Goal: Task Accomplishment & Management: Use online tool/utility

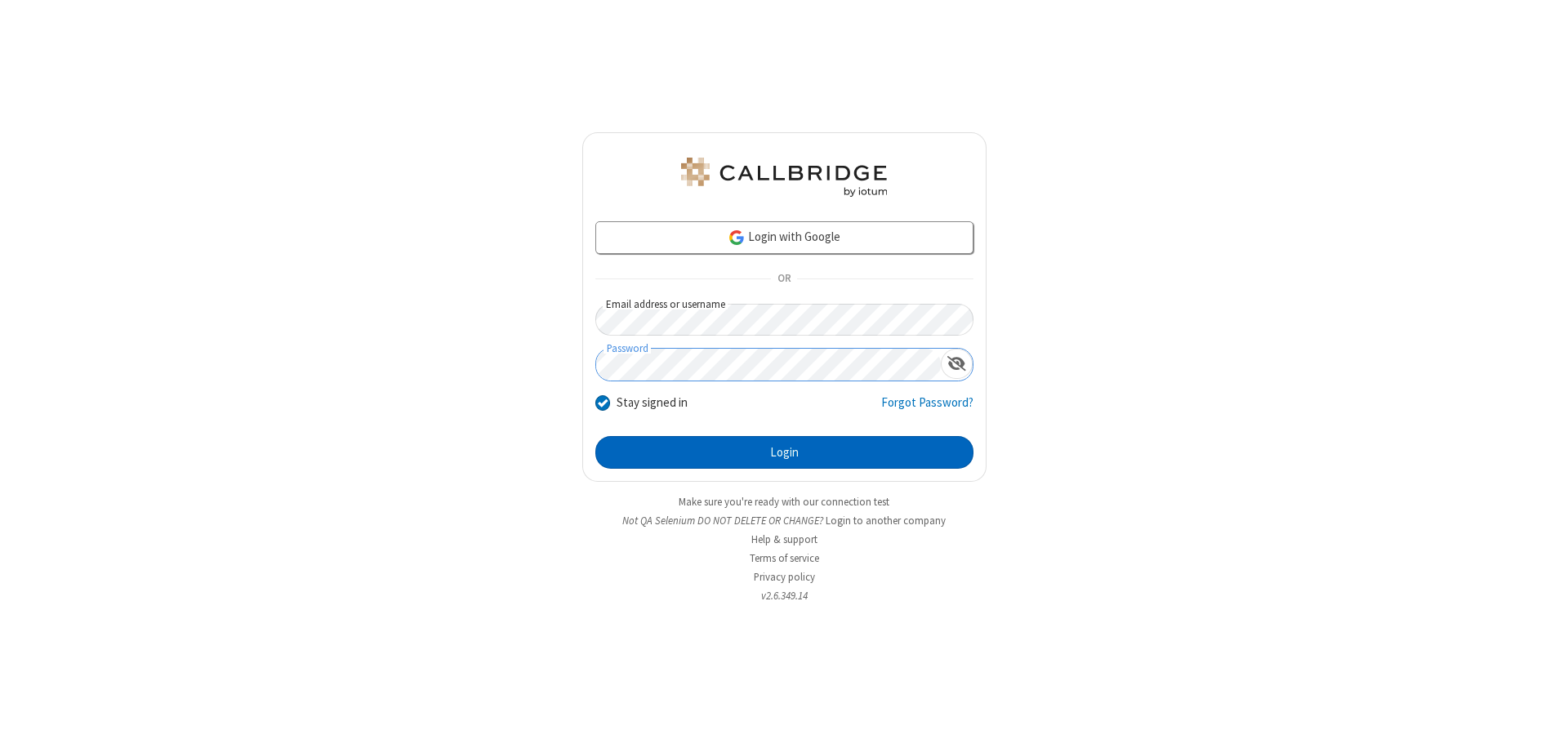
click at [784, 452] on button "Login" at bounding box center [784, 452] width 378 height 33
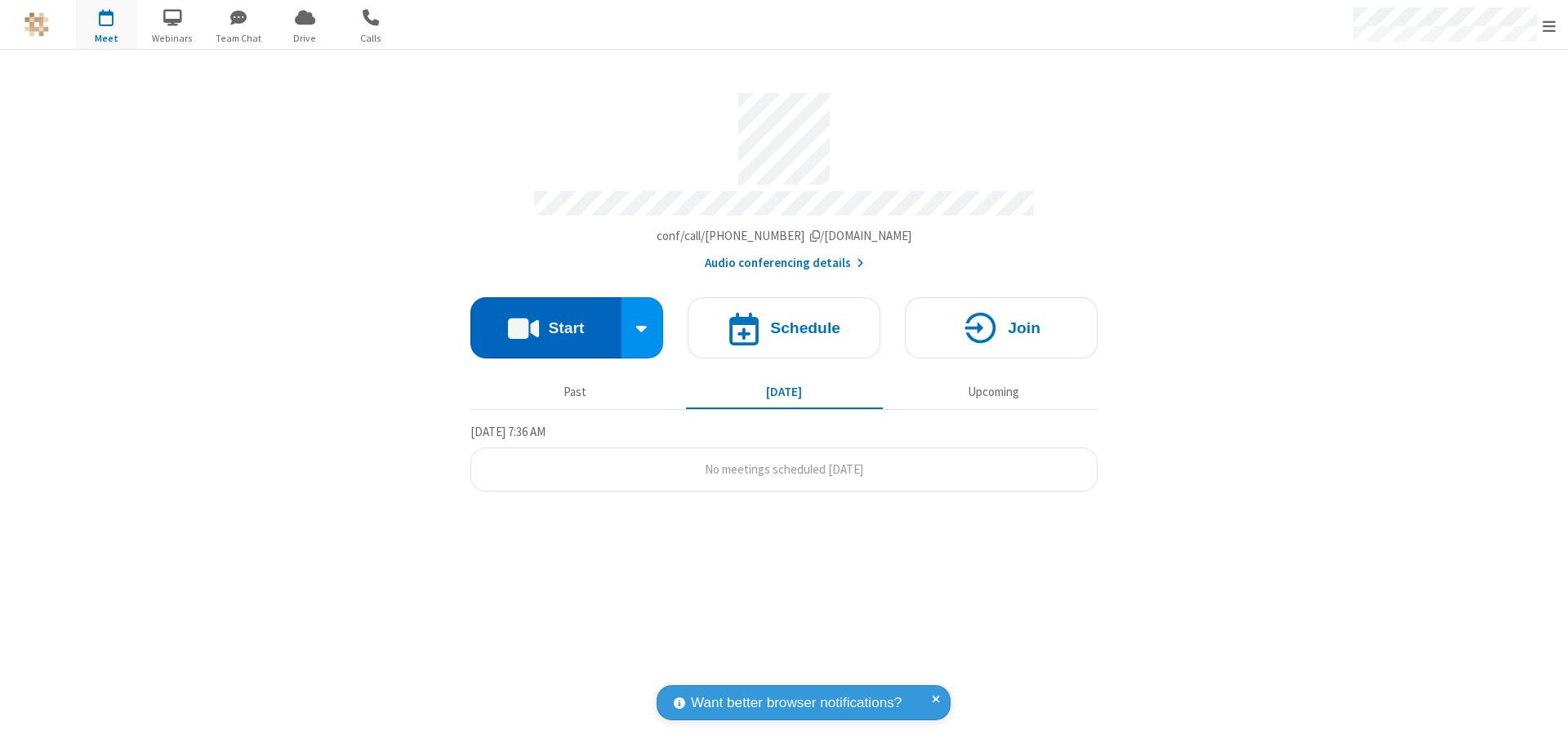
click at [546, 320] on button "Start" at bounding box center [546, 328] width 151 height 62
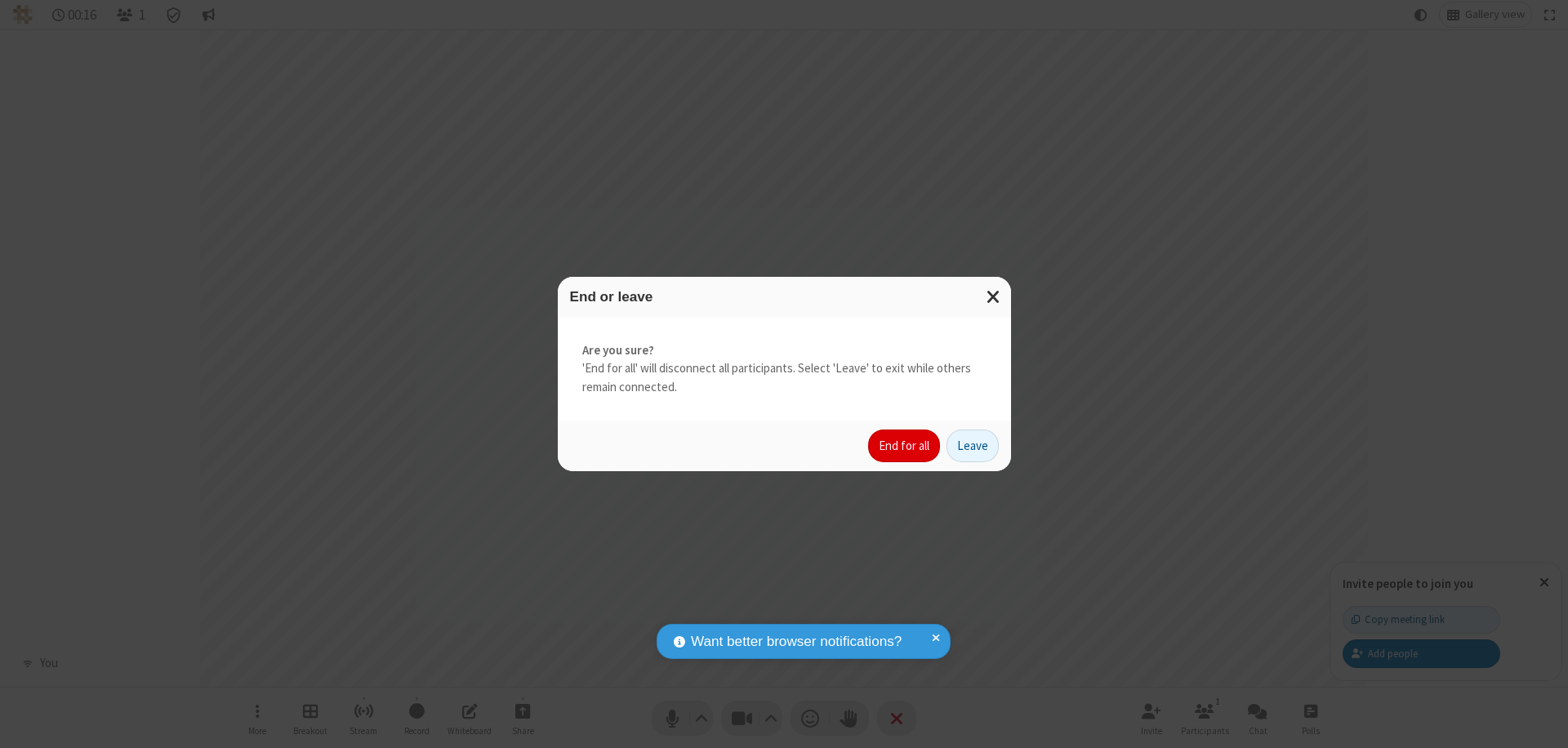
click at [905, 446] on button "End for all" at bounding box center [905, 446] width 72 height 33
